Goal: Information Seeking & Learning: Compare options

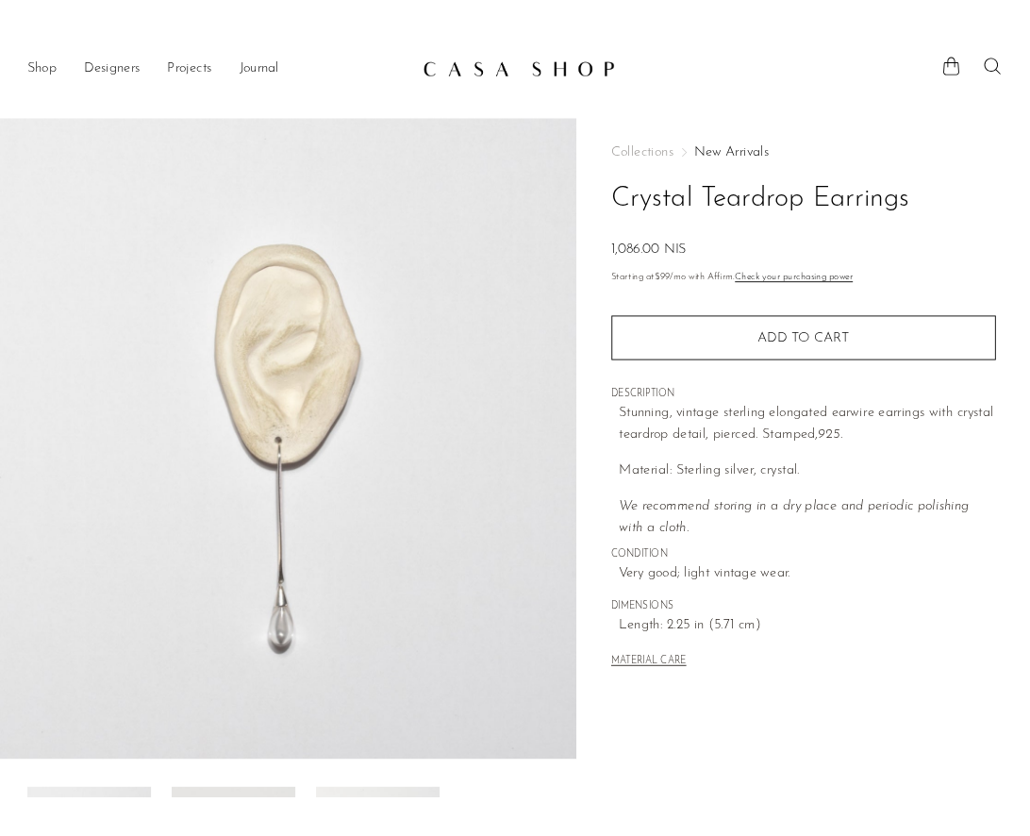
scroll to position [75, 0]
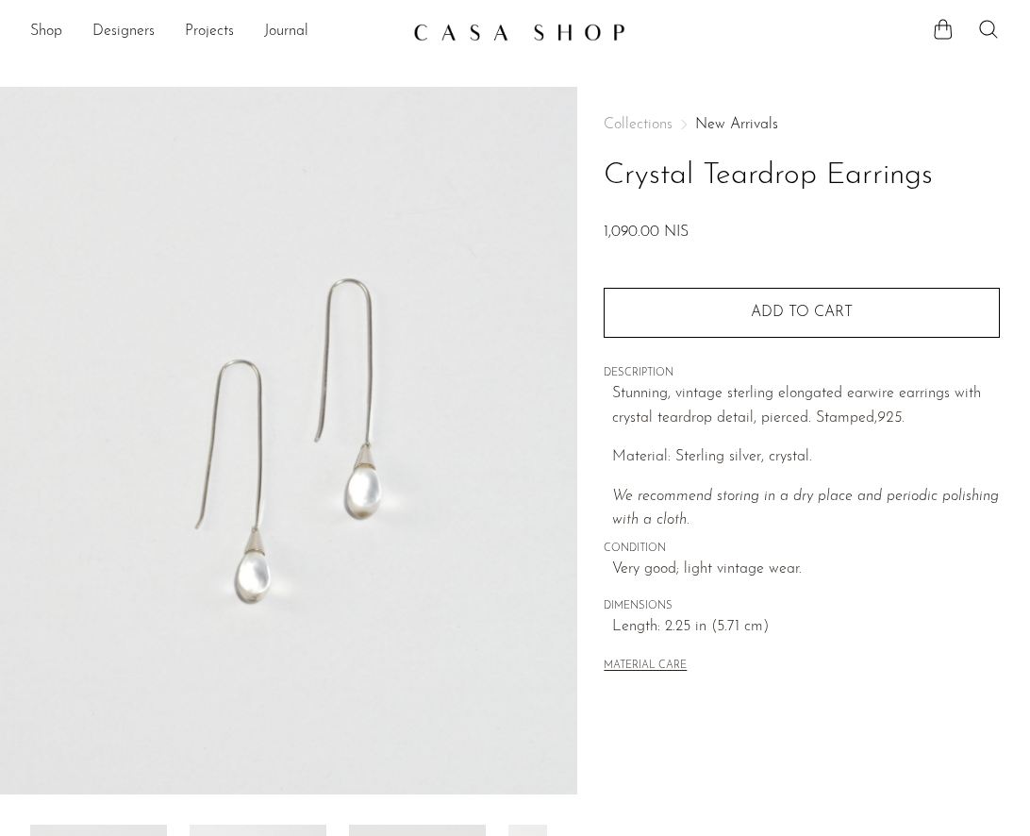
scroll to position [75, 0]
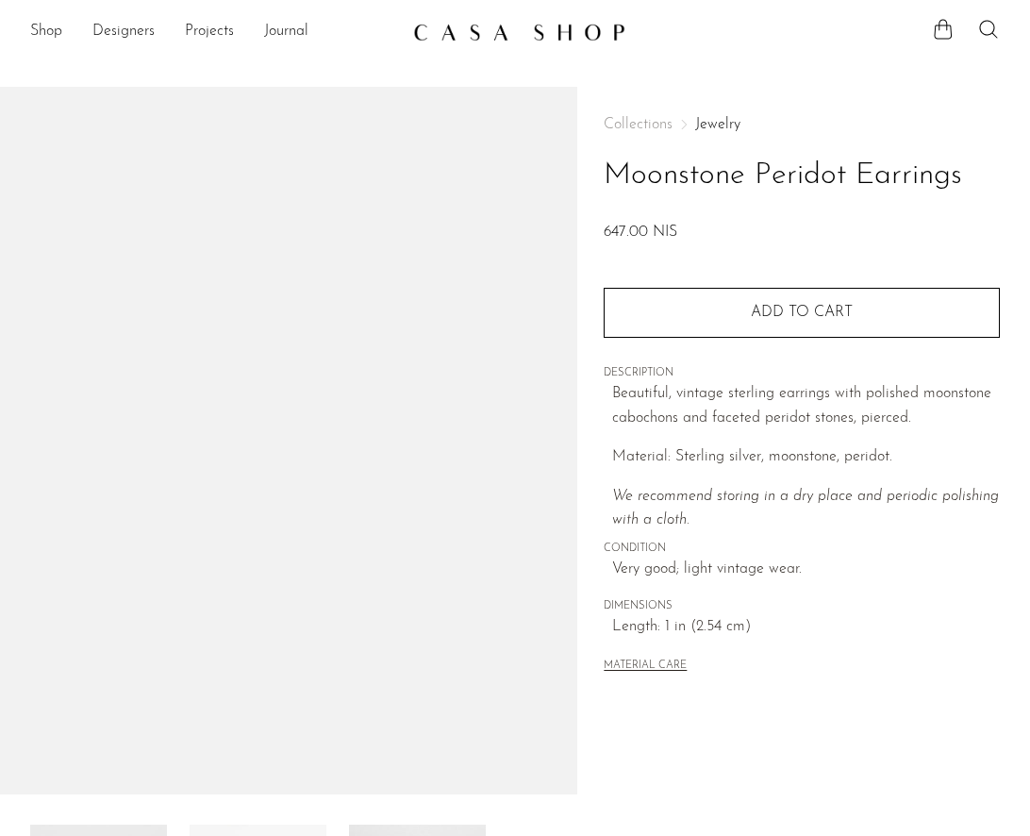
scroll to position [118, 0]
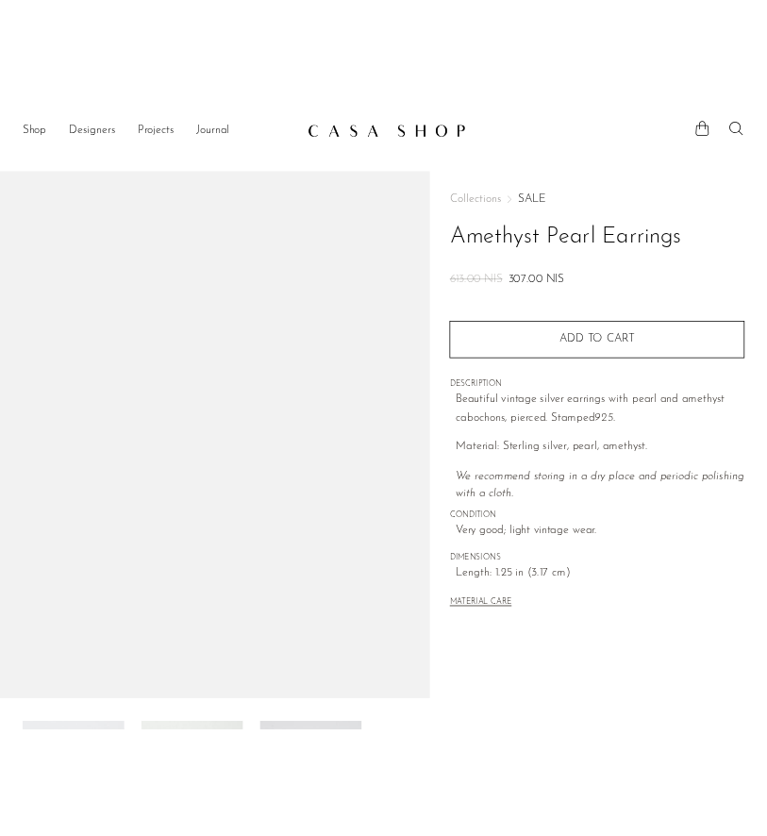
scroll to position [14, 0]
